Goal: Task Accomplishment & Management: Use online tool/utility

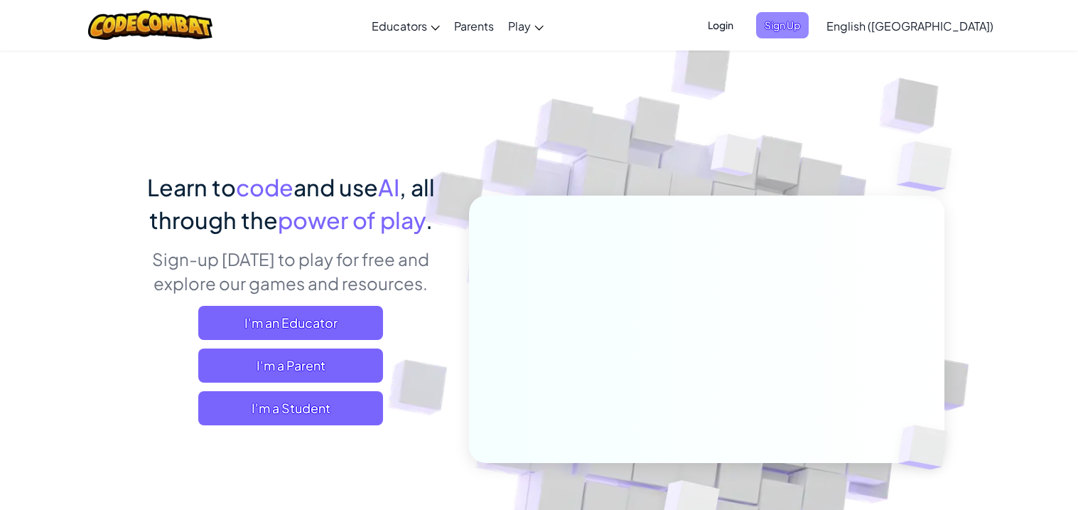
click at [809, 26] on span "Sign Up" at bounding box center [782, 25] width 53 height 26
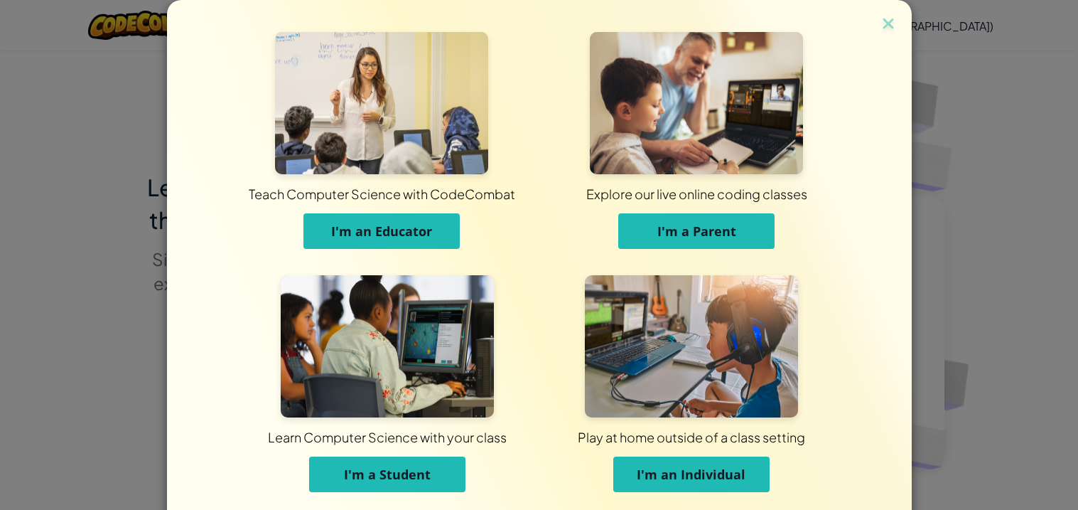
click at [417, 472] on span "I'm a Student" at bounding box center [387, 474] width 87 height 17
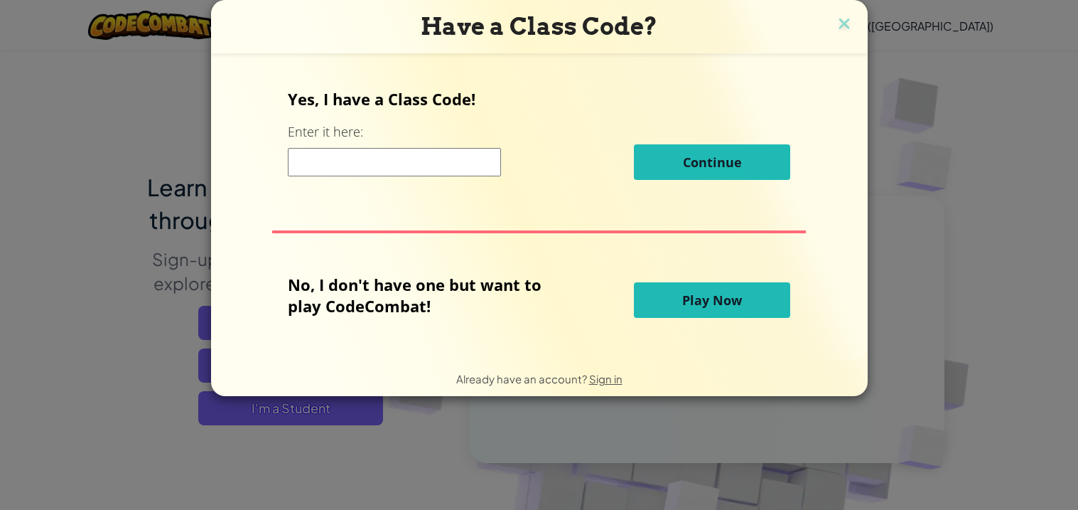
click at [437, 159] on input at bounding box center [394, 162] width 213 height 28
type input "Z8MRZT"
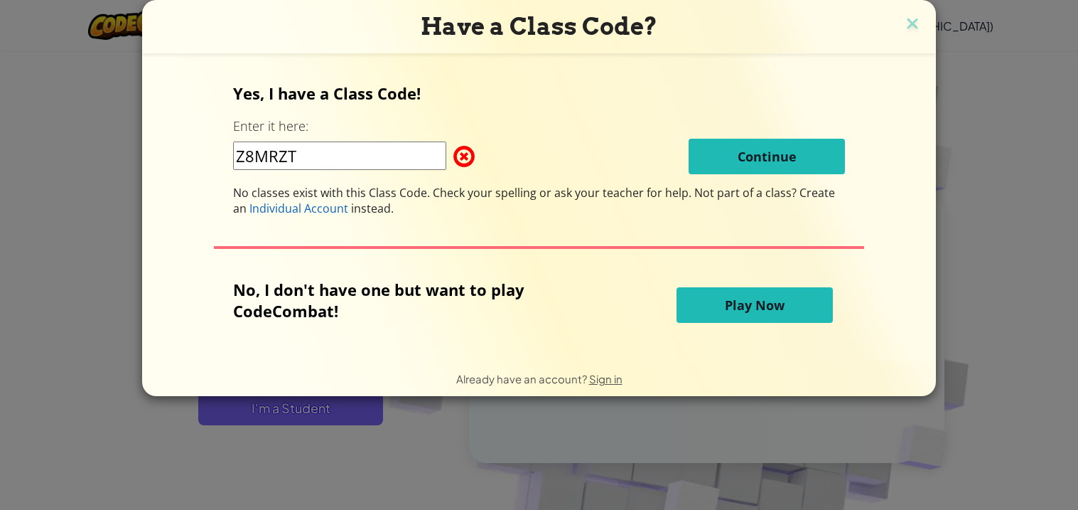
click at [454, 156] on span at bounding box center [454, 156] width 0 height 28
click at [454, 153] on span at bounding box center [454, 156] width 0 height 28
click at [725, 302] on span "Play Now" at bounding box center [755, 304] width 60 height 17
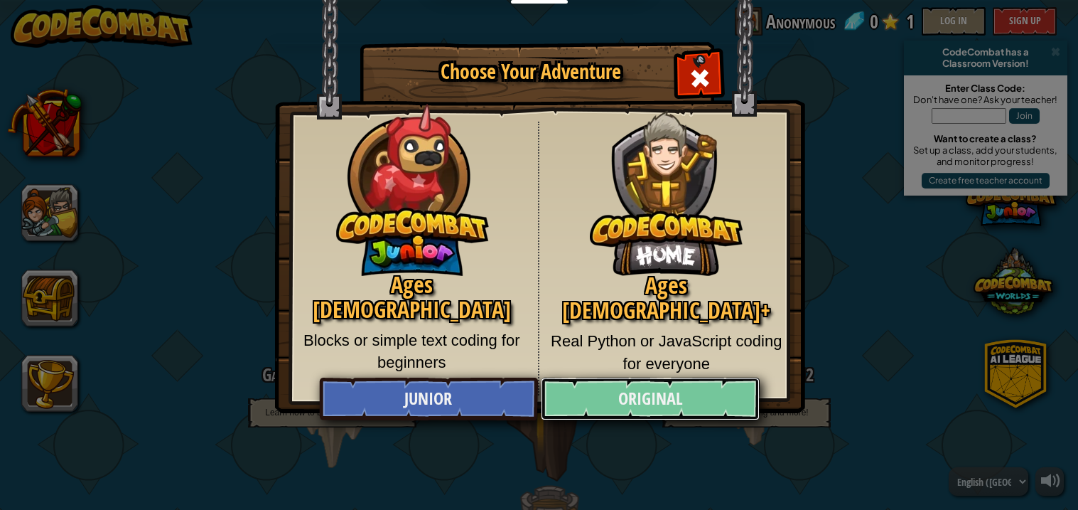
click at [608, 400] on link "Original" at bounding box center [650, 398] width 219 height 43
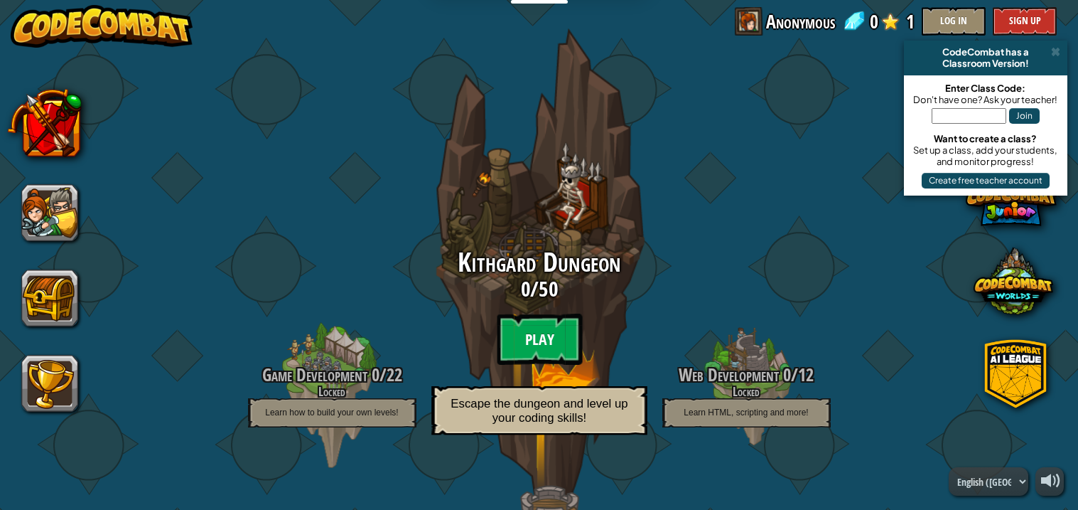
click at [540, 329] on btn "Play" at bounding box center [539, 338] width 85 height 51
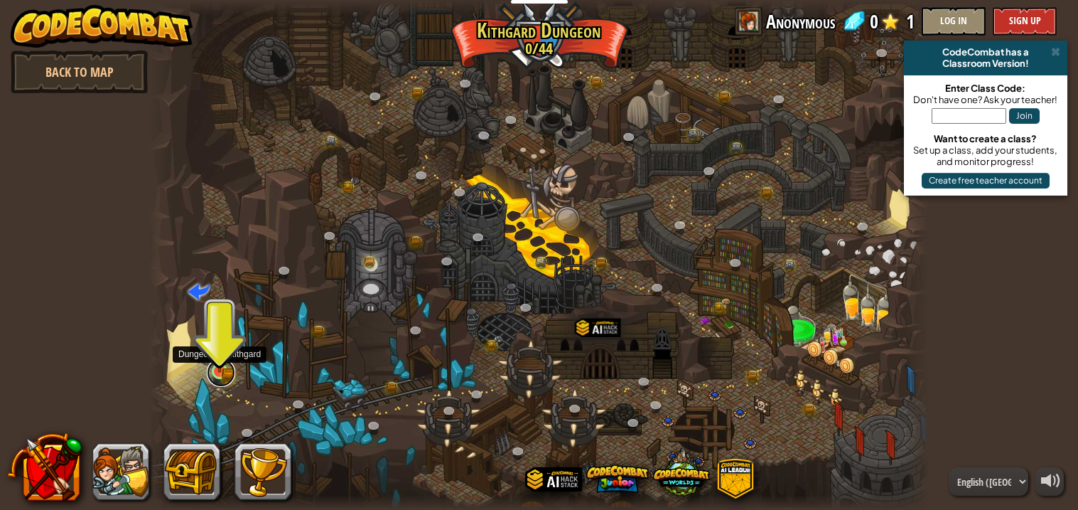
click at [219, 380] on link at bounding box center [221, 372] width 28 height 28
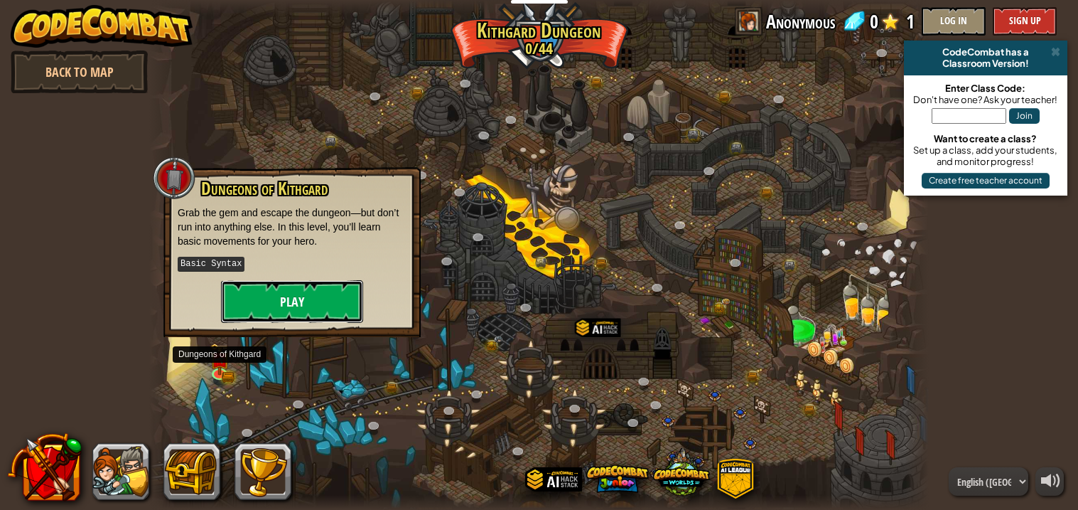
click at [260, 307] on button "Play" at bounding box center [292, 301] width 142 height 43
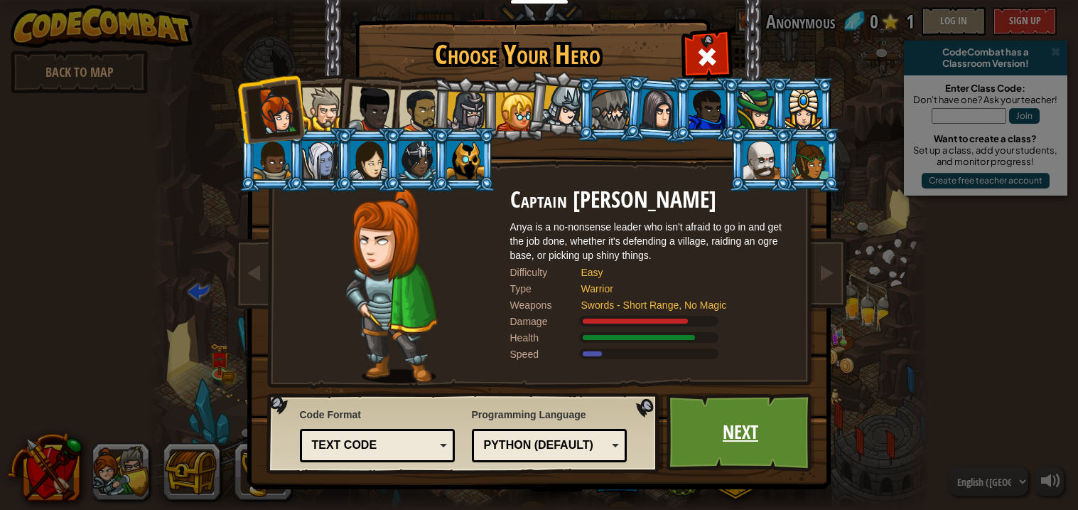
click at [703, 437] on link "Next" at bounding box center [741, 432] width 149 height 78
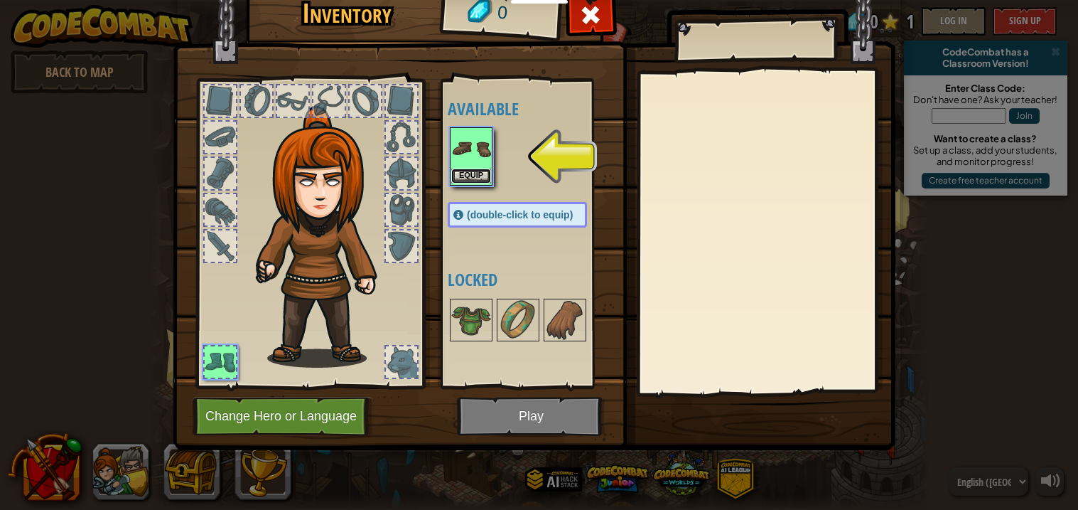
click at [457, 176] on button "Equip" at bounding box center [471, 175] width 40 height 15
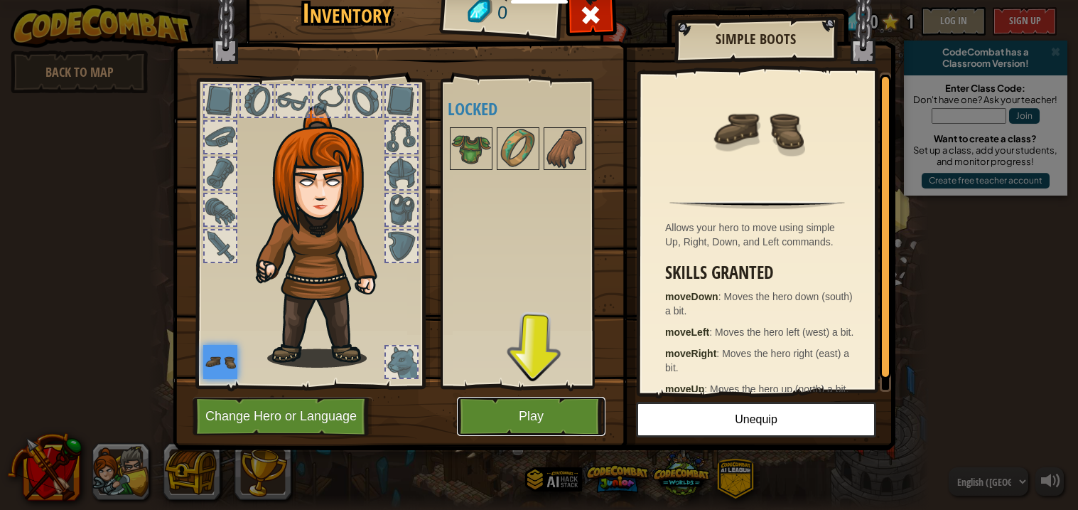
click at [552, 408] on button "Play" at bounding box center [531, 416] width 149 height 39
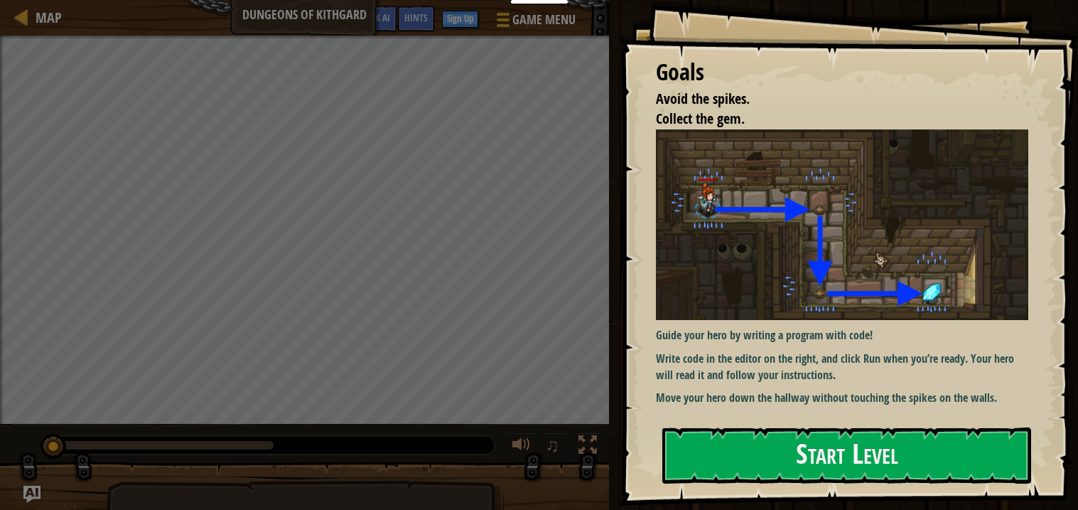
click at [781, 278] on img at bounding box center [842, 224] width 372 height 191
click at [817, 471] on button "Start Level" at bounding box center [847, 455] width 369 height 56
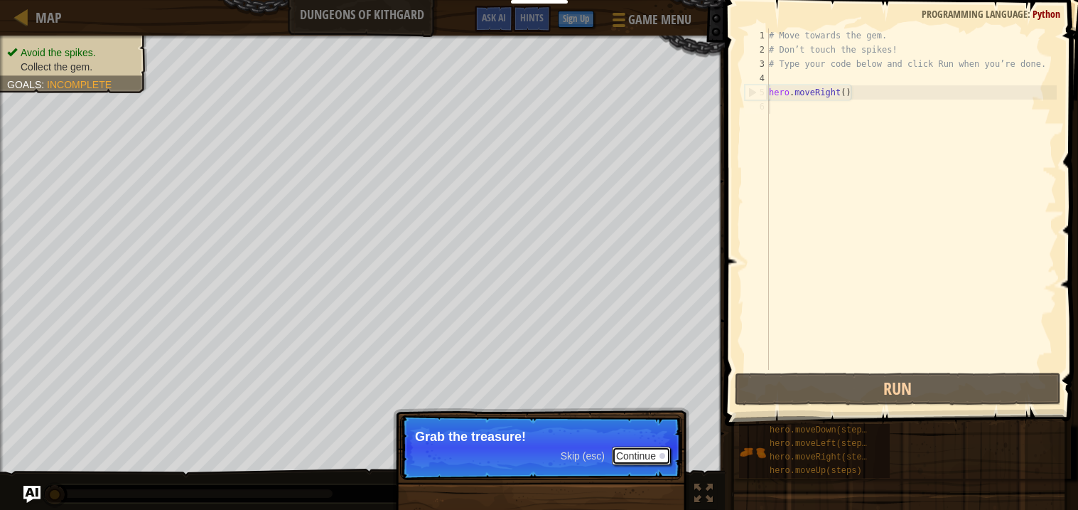
click at [623, 458] on button "Continue" at bounding box center [641, 455] width 59 height 18
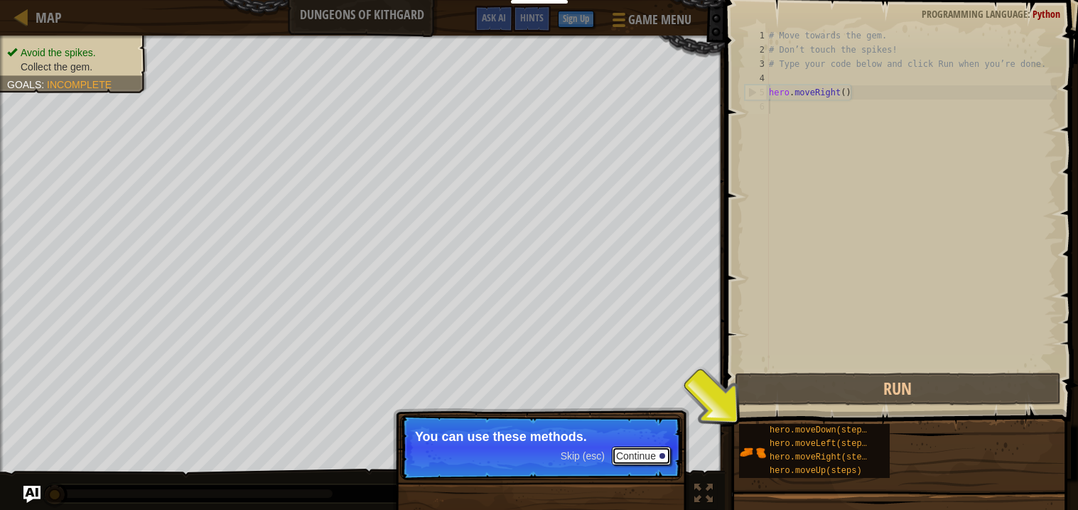
click at [652, 460] on button "Continue" at bounding box center [641, 455] width 59 height 18
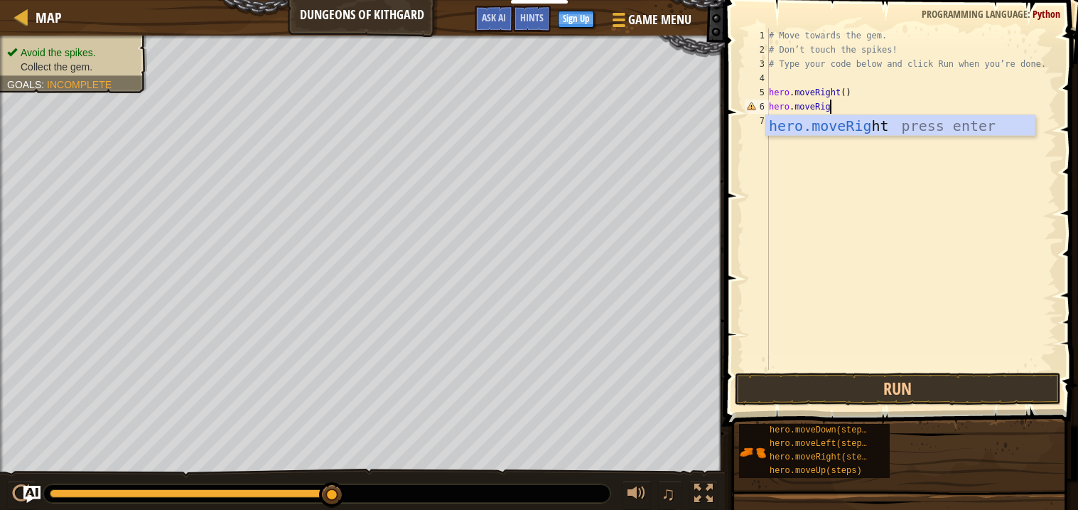
scroll to position [6, 4]
type textarea "hero.moveRight"
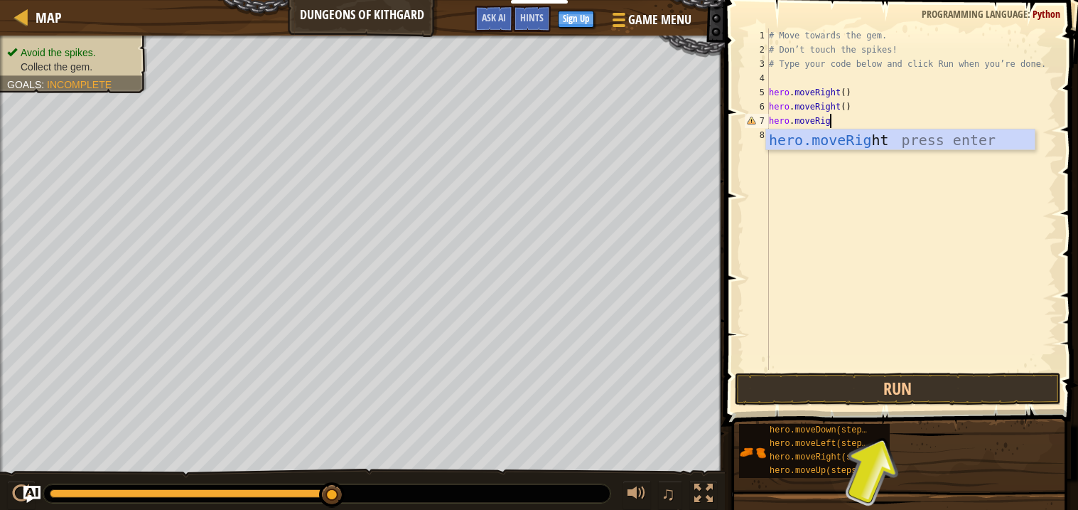
type textarea "hero.moveRight"
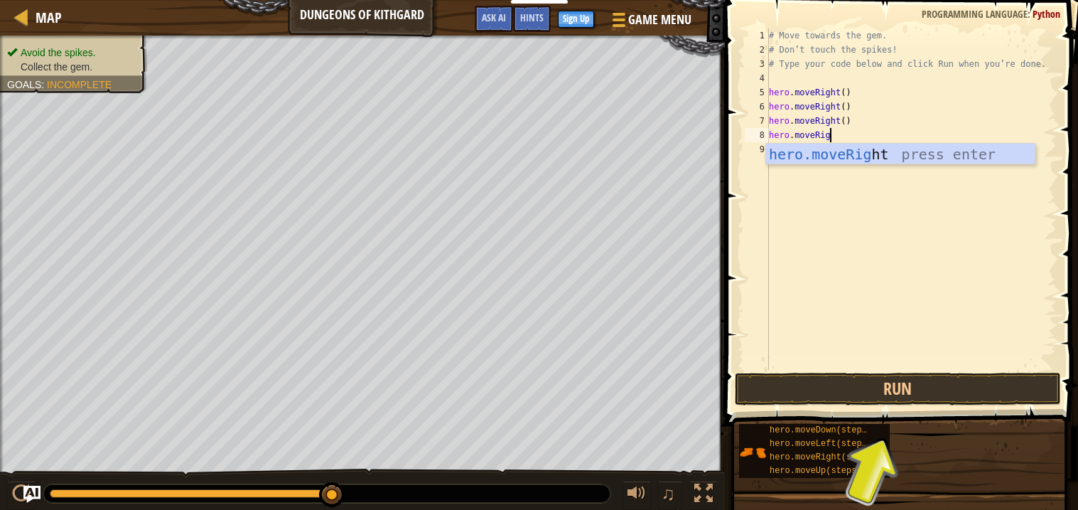
type textarea "hero.moveRight"
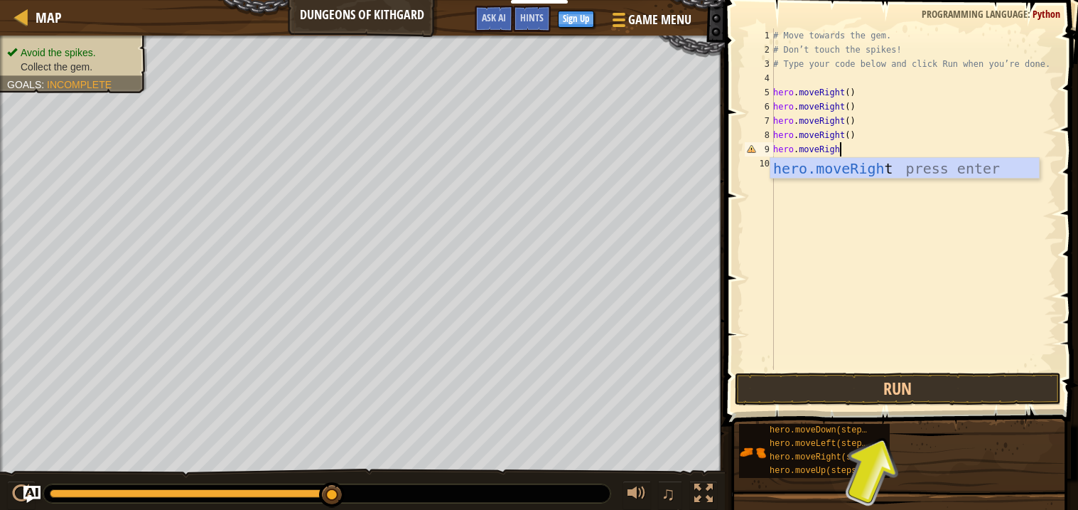
type textarea "hero.moveRight"
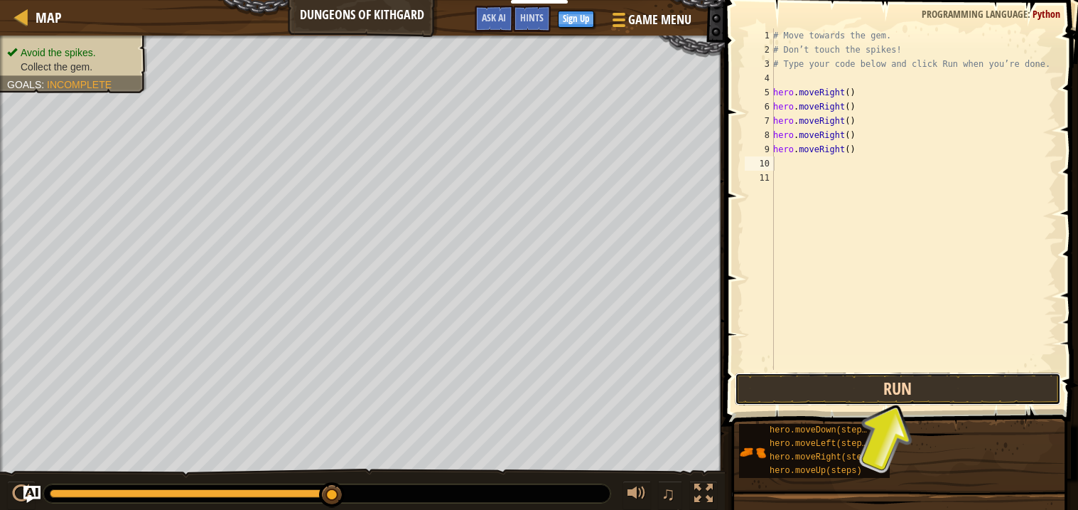
click at [934, 385] on button "Run" at bounding box center [898, 388] width 326 height 33
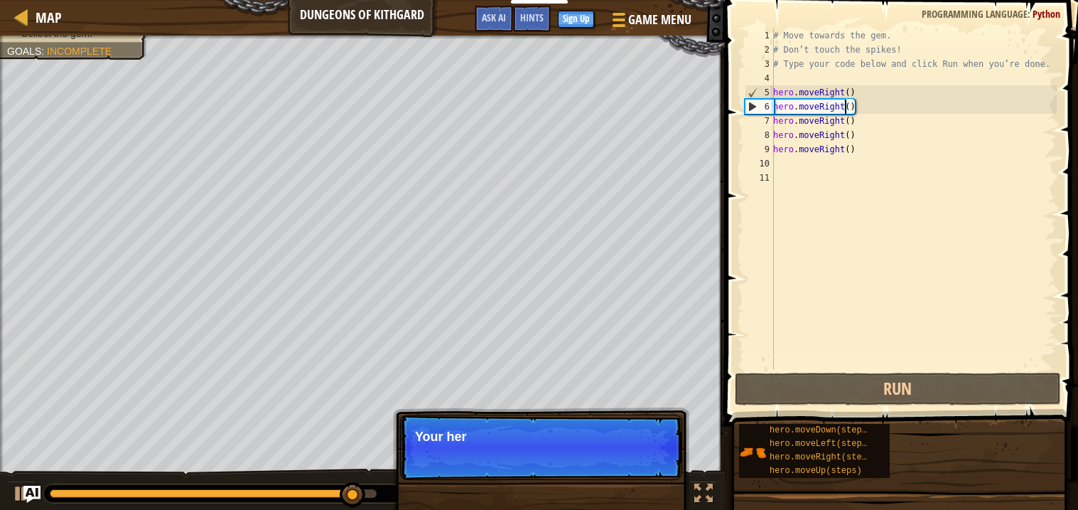
click at [843, 106] on div "# Move towards the gem. # Don’t touch the spikes! # Type your code below and cl…" at bounding box center [914, 213] width 286 height 370
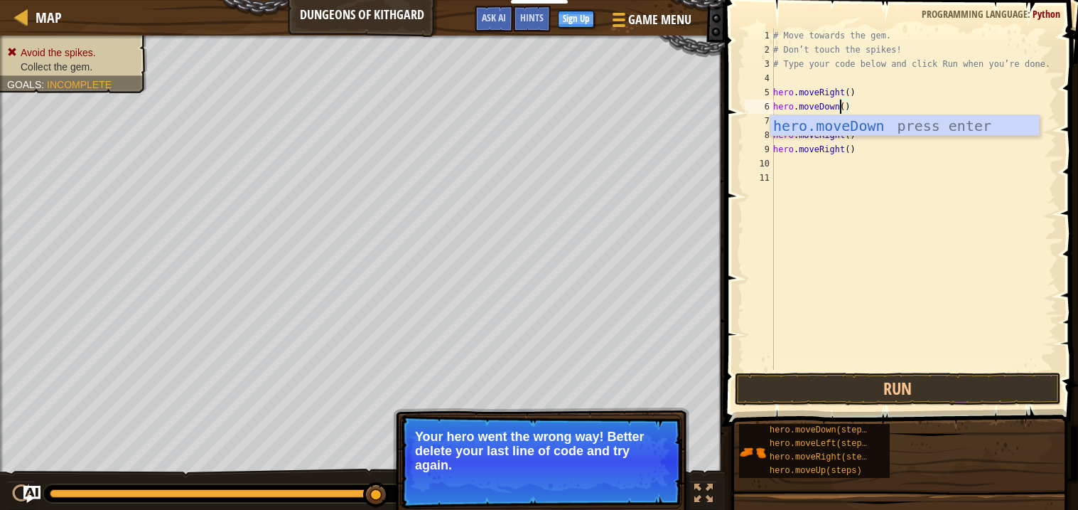
scroll to position [6, 4]
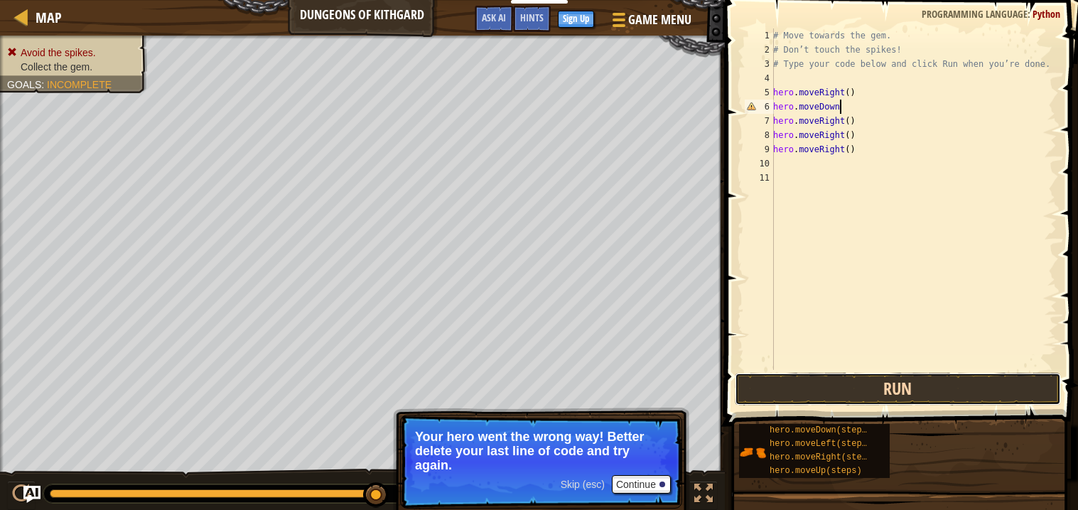
click at [876, 376] on button "Run" at bounding box center [898, 388] width 326 height 33
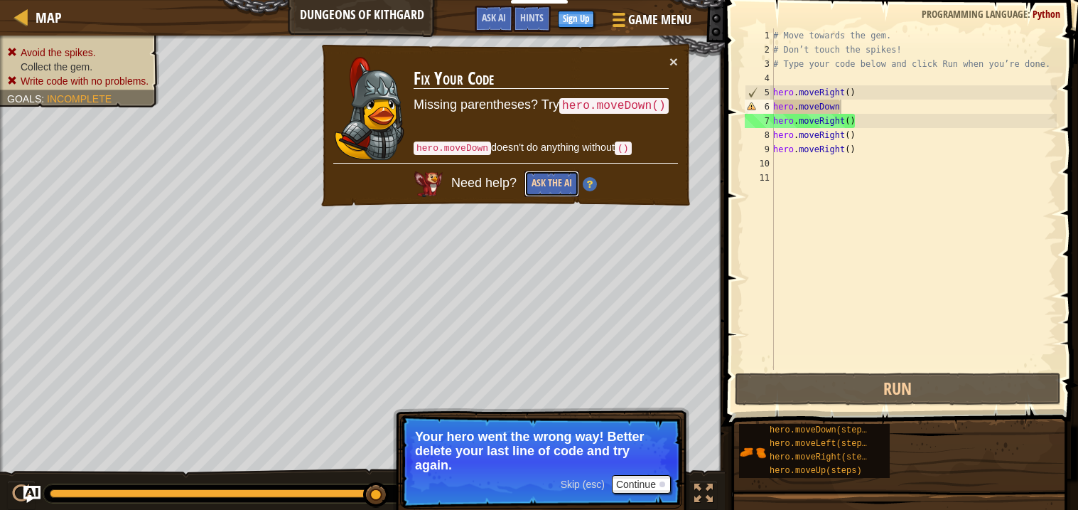
click at [552, 182] on button "Ask the AI" at bounding box center [552, 184] width 55 height 26
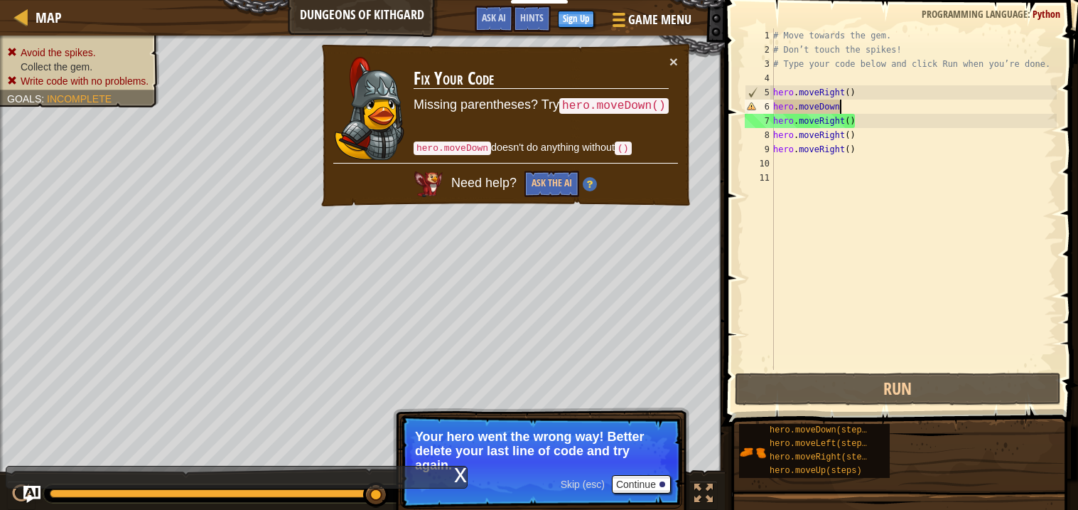
click at [848, 103] on div "# Move towards the gem. # Don’t touch the spikes! # Type your code below and cl…" at bounding box center [914, 213] width 286 height 370
click at [850, 109] on div "# Move towards the gem. # Don’t touch the spikes! # Type your code below and cl…" at bounding box center [914, 213] width 286 height 370
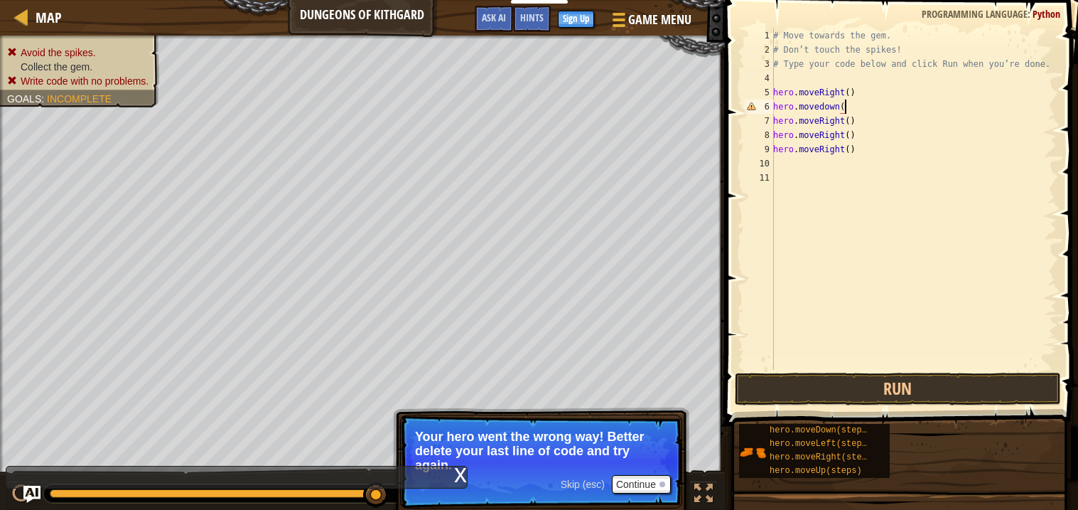
type textarea "hero.movedown()"
